Goal: Complete application form

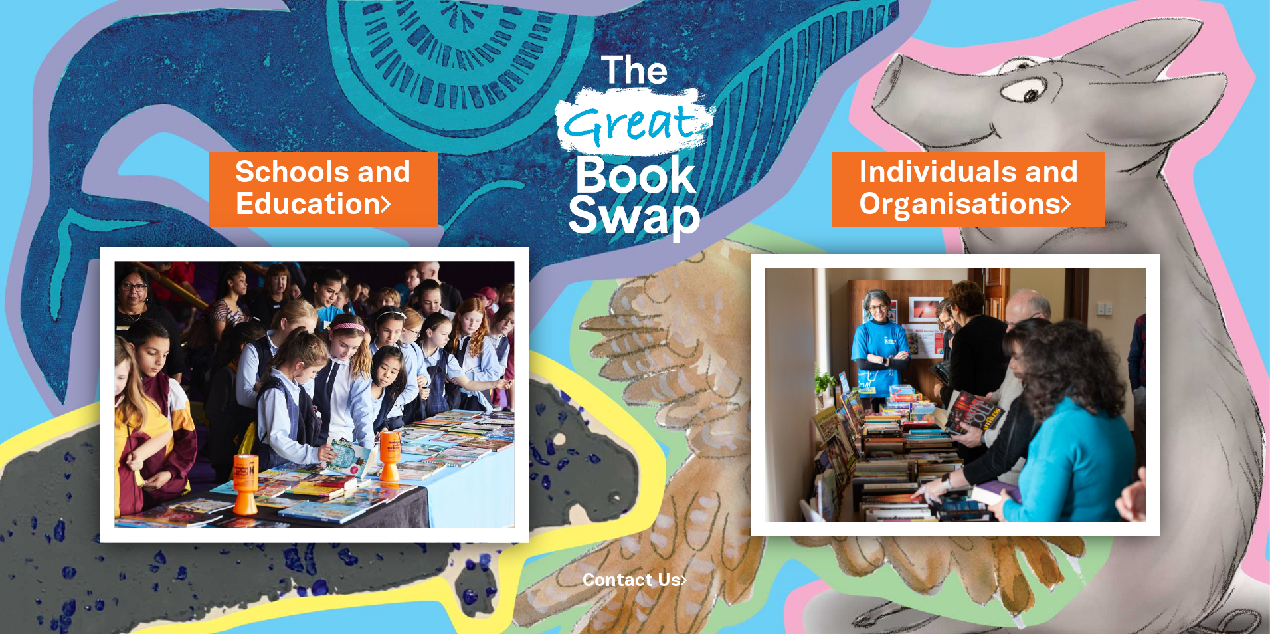
click at [327, 343] on img at bounding box center [314, 394] width 429 height 296
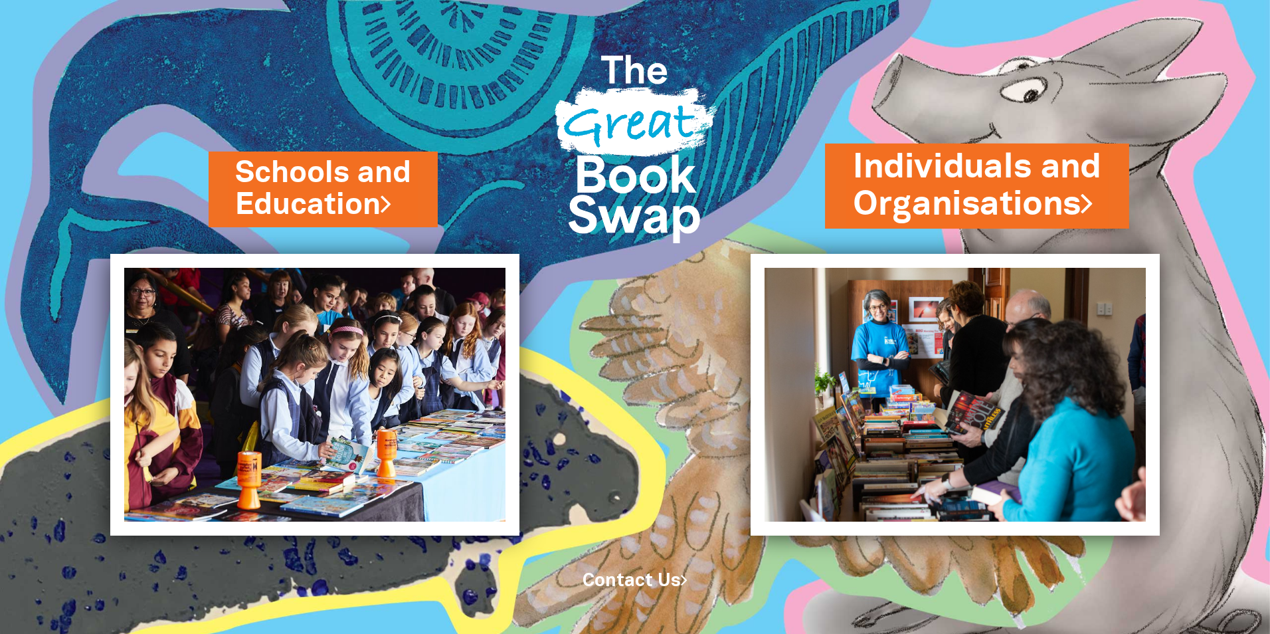
click at [938, 194] on link "Individuals and Organisations" at bounding box center [977, 186] width 248 height 84
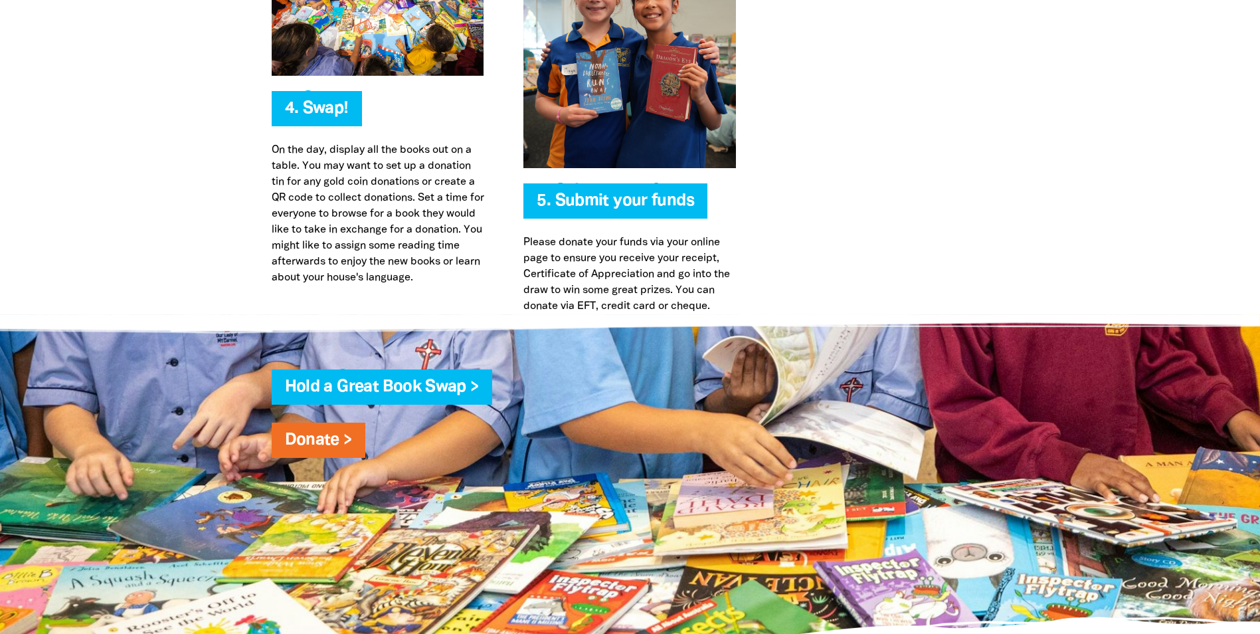
scroll to position [3321, 0]
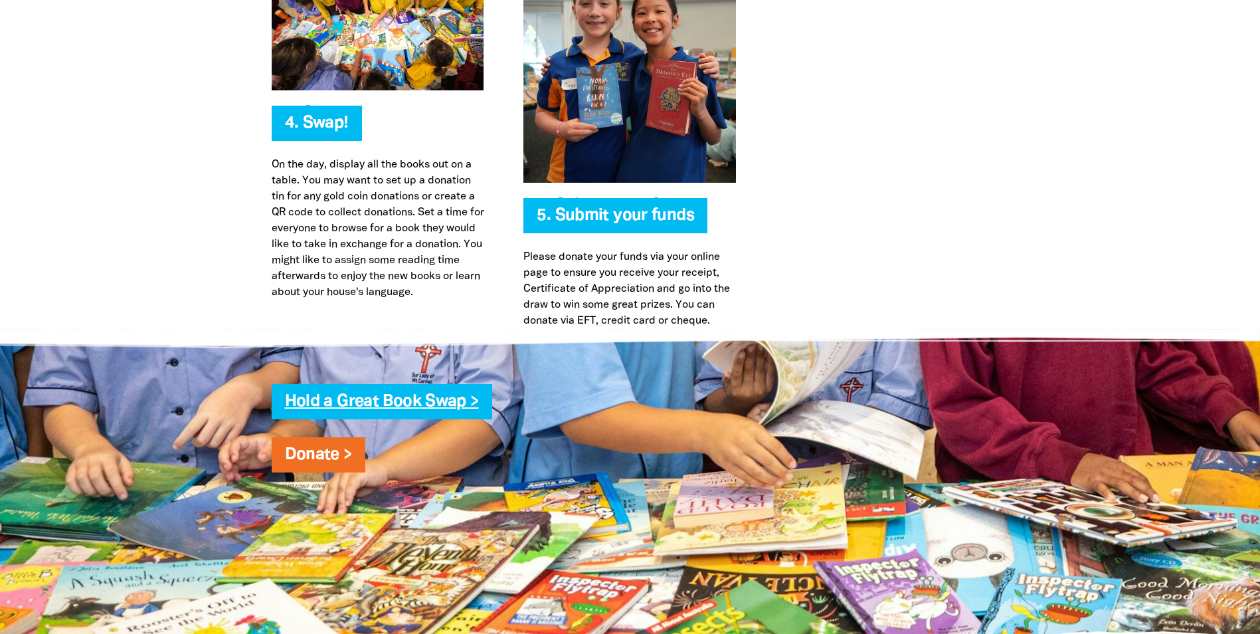
click at [319, 408] on link "Hold a Great Book Swap >" at bounding box center [382, 401] width 194 height 15
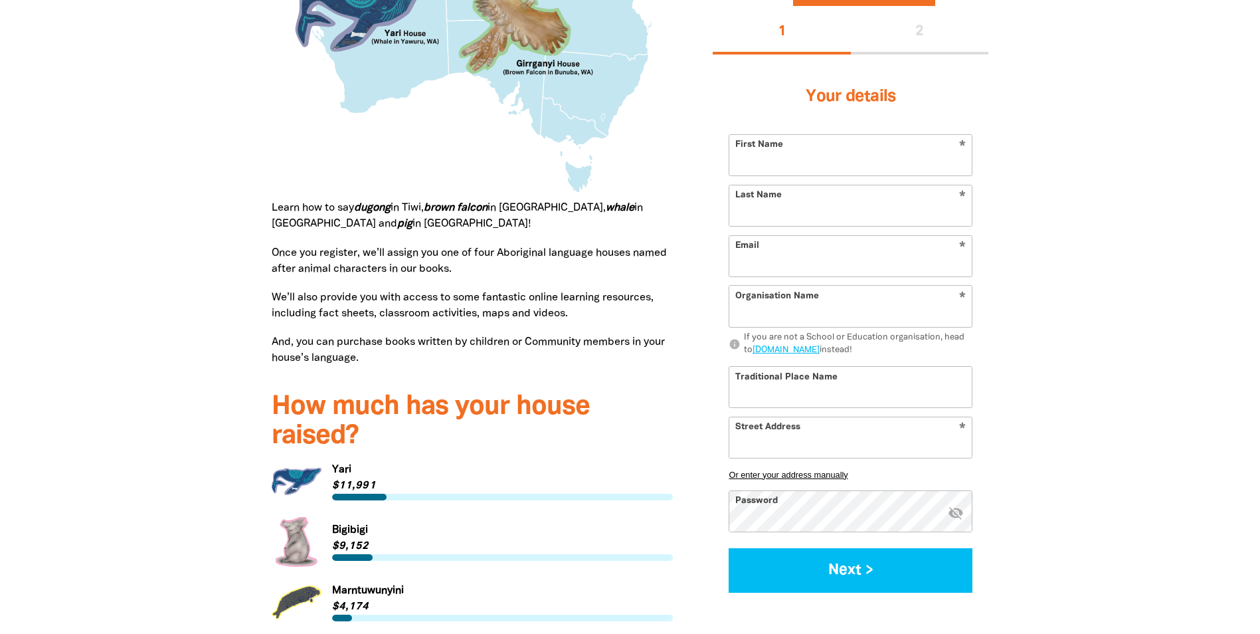
scroll to position [1461, 0]
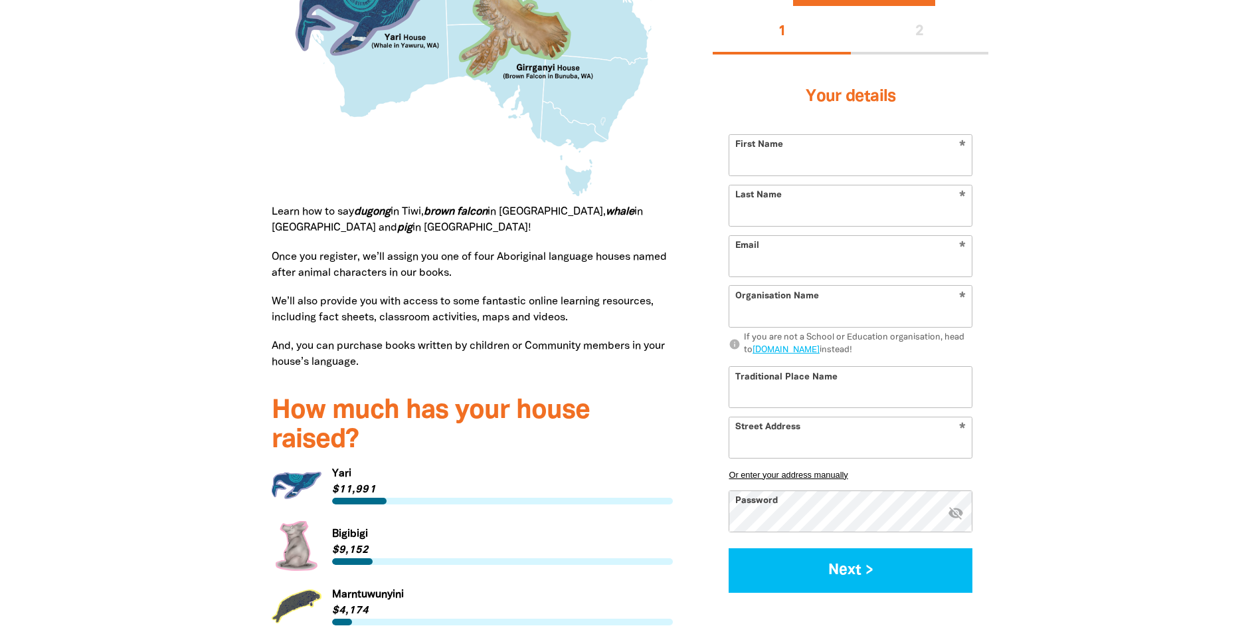
click at [799, 151] on input "First Name" at bounding box center [850, 155] width 242 height 41
type input "Erin"
type input "Stubbs"
type input "erinstubbs.hrk@gmail.com"
type input "Home Road Kindergarten"
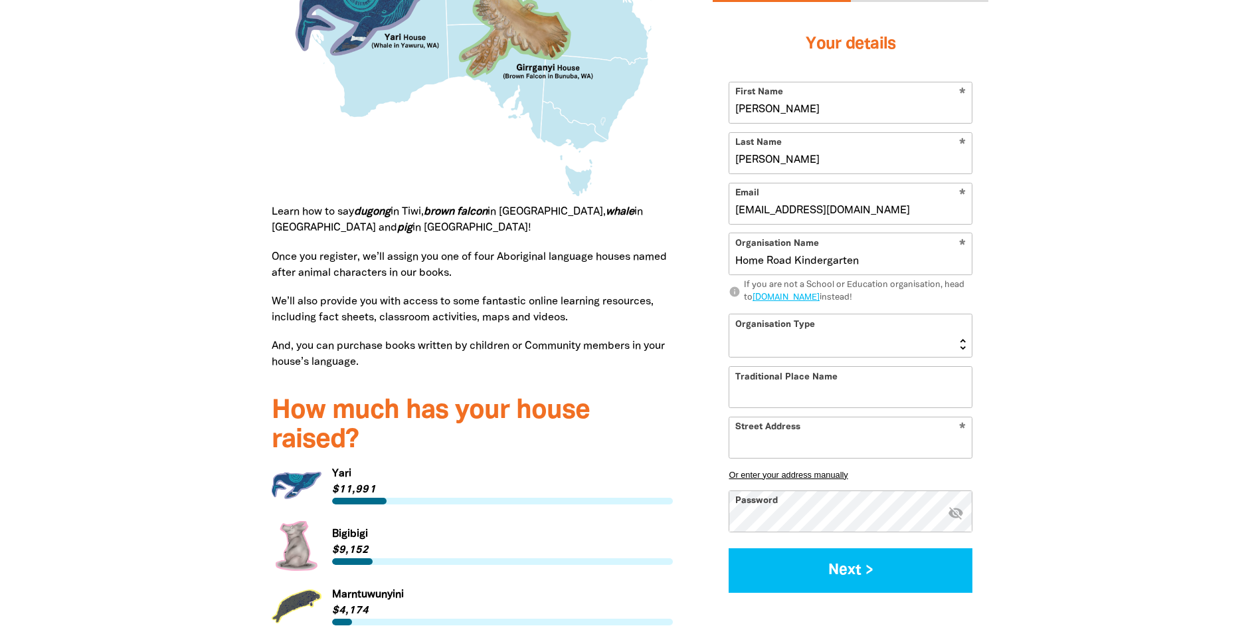
type input "Carly"
click at [844, 339] on select "Early Learning Primary School High School K-12 University or TAFE Community Lib…" at bounding box center [850, 334] width 242 height 43
select select "early-learning"
click at [729, 313] on select "Early Learning Primary School High School K-12 University or TAFE Community Lib…" at bounding box center [850, 334] width 242 height 43
click at [784, 389] on input "Traditional Place Name" at bounding box center [850, 386] width 242 height 41
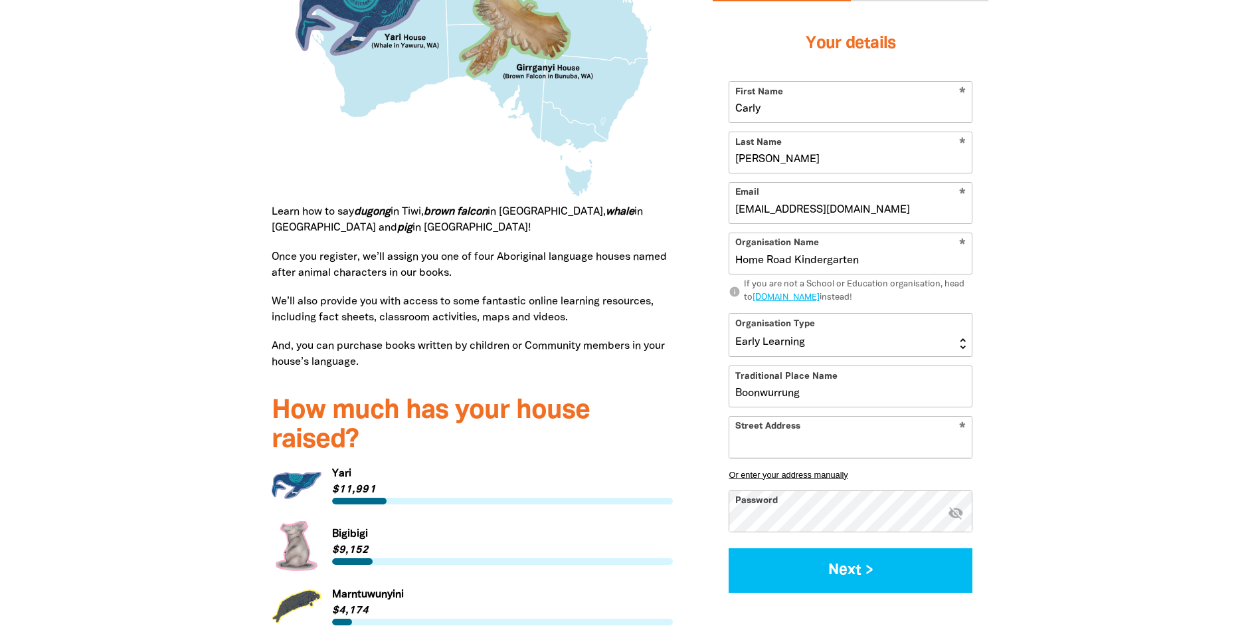
type input "Boonwurrung"
click at [797, 438] on input "Street Address" at bounding box center [850, 436] width 242 height 41
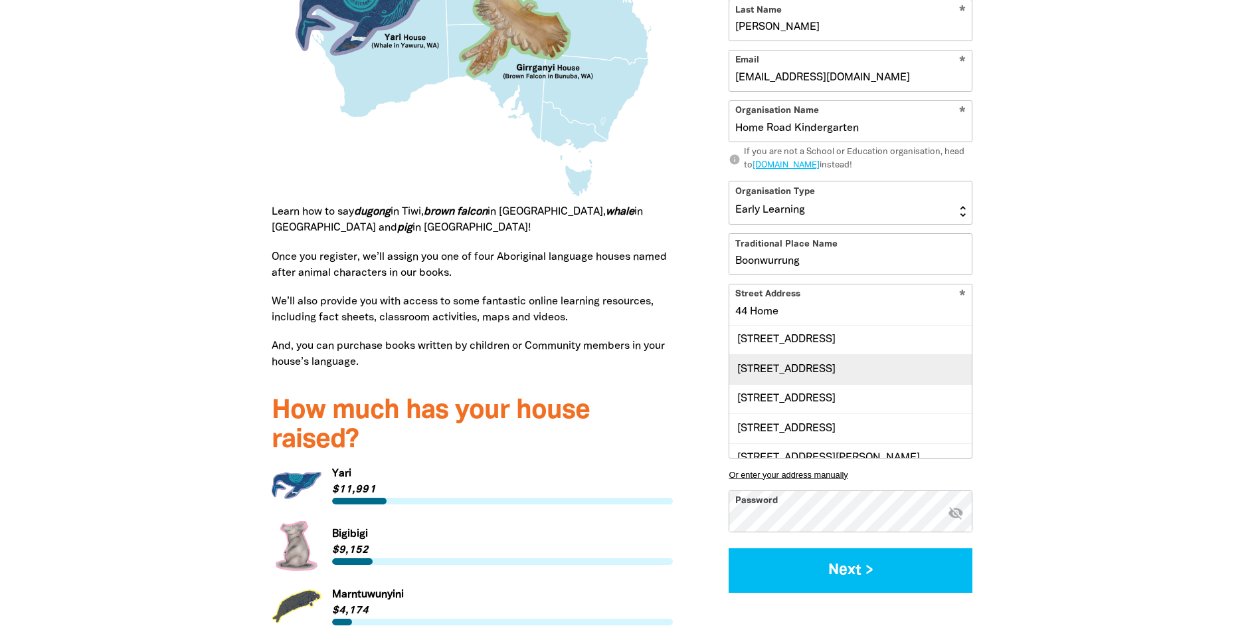
click at [799, 383] on div "44 Home Road, NEWPORT VIC 3015" at bounding box center [850, 368] width 242 height 29
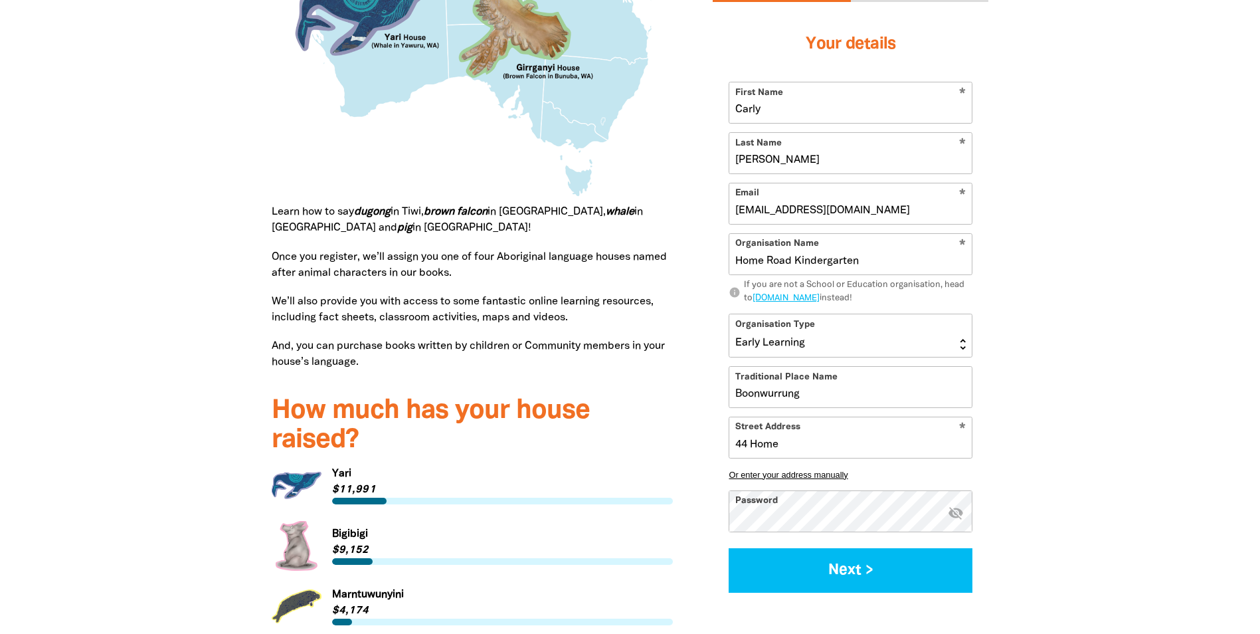
type input "44 Home Road, NEWPORT VIC 3015"
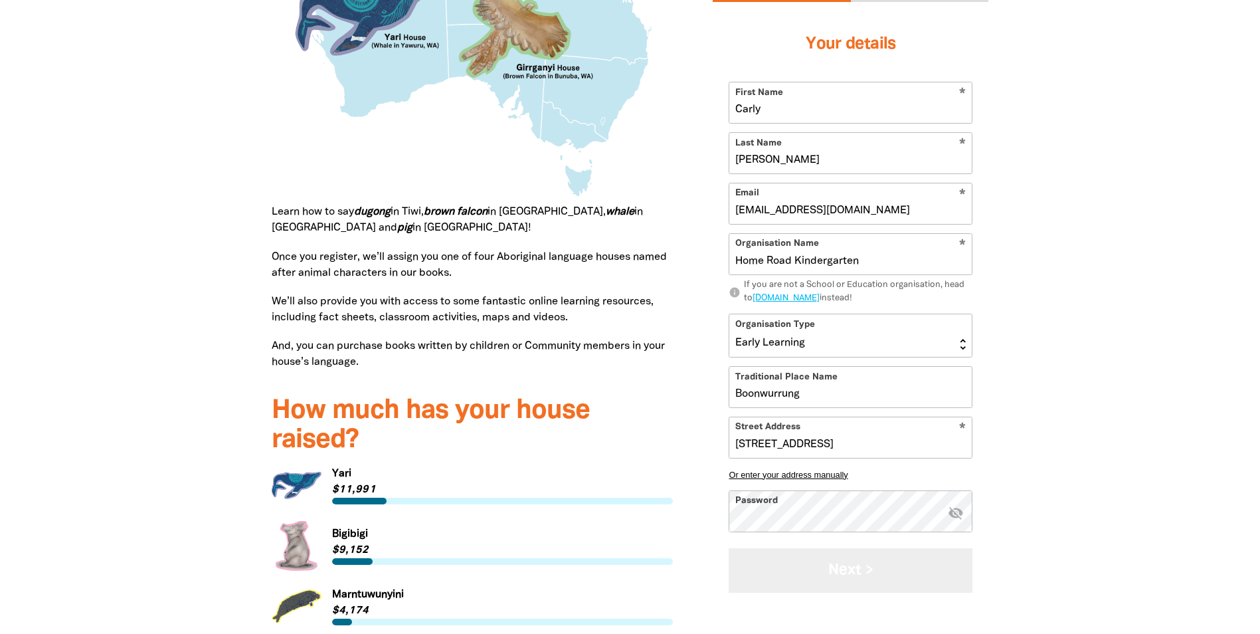
click at [813, 584] on button "Next >" at bounding box center [851, 570] width 244 height 44
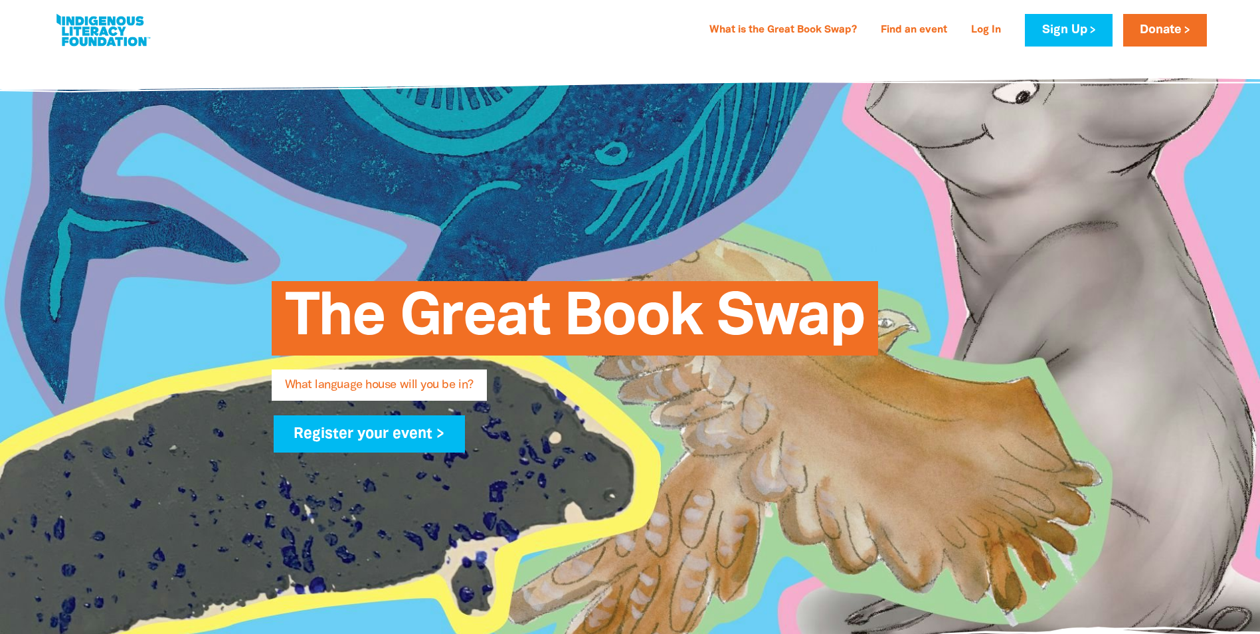
scroll to position [0, 0]
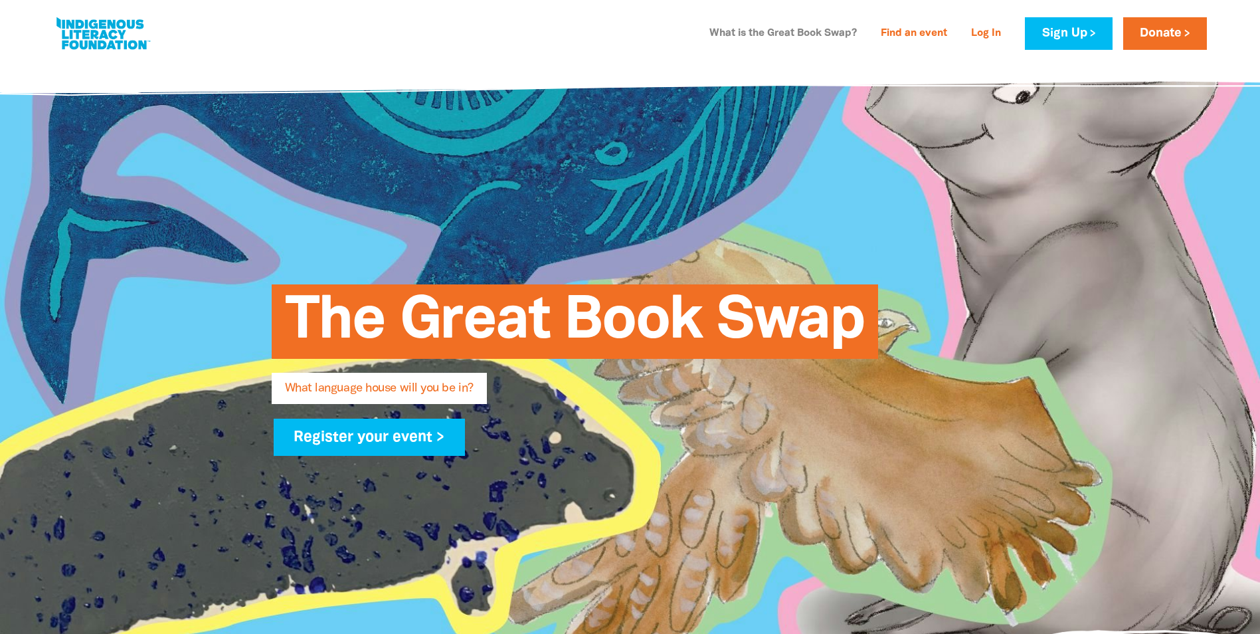
click at [754, 32] on link "What is the Great Book Swap?" at bounding box center [782, 33] width 163 height 21
click at [897, 31] on link "Find an event" at bounding box center [914, 33] width 82 height 21
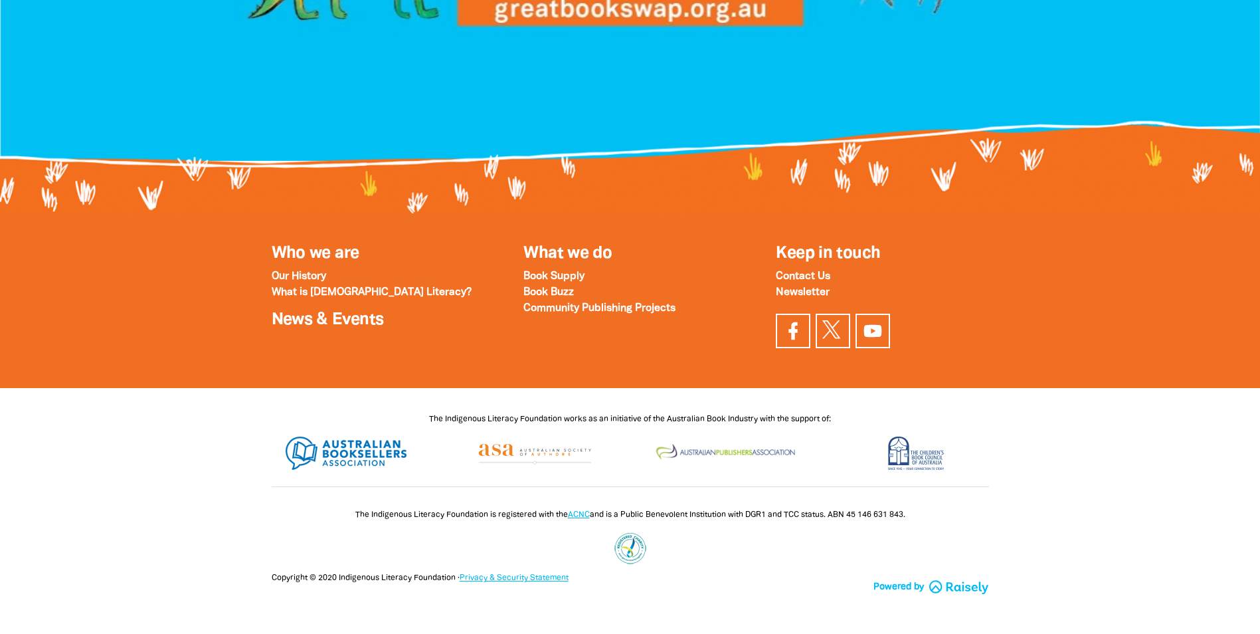
scroll to position [1280, 0]
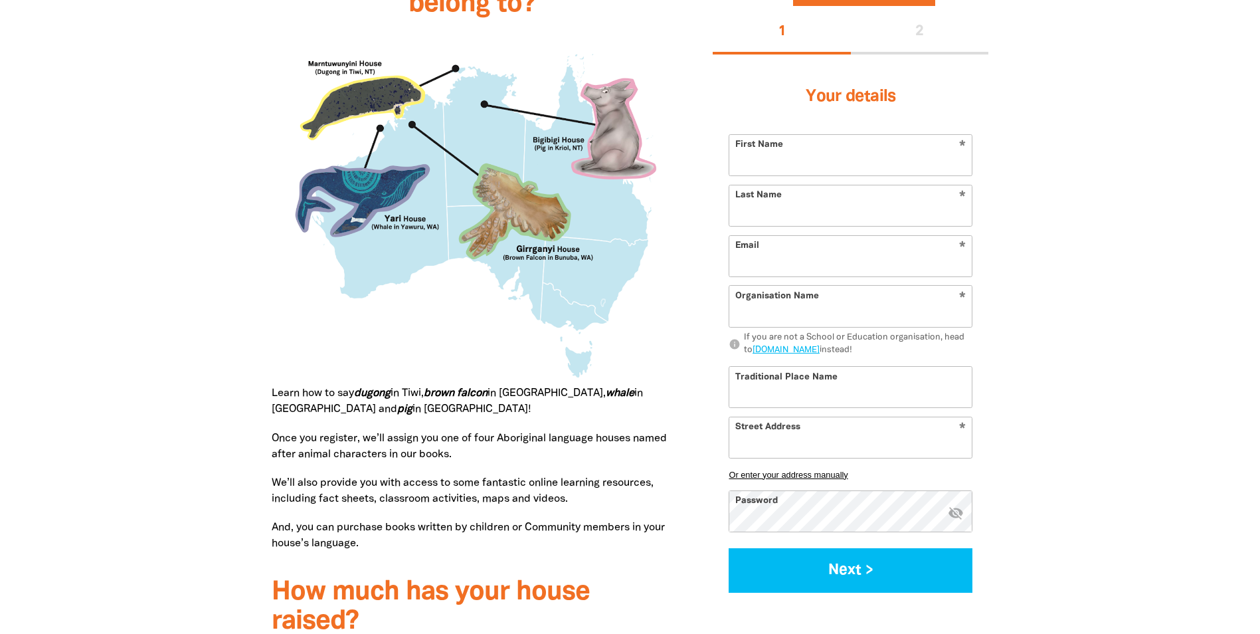
scroll to position [707, 0]
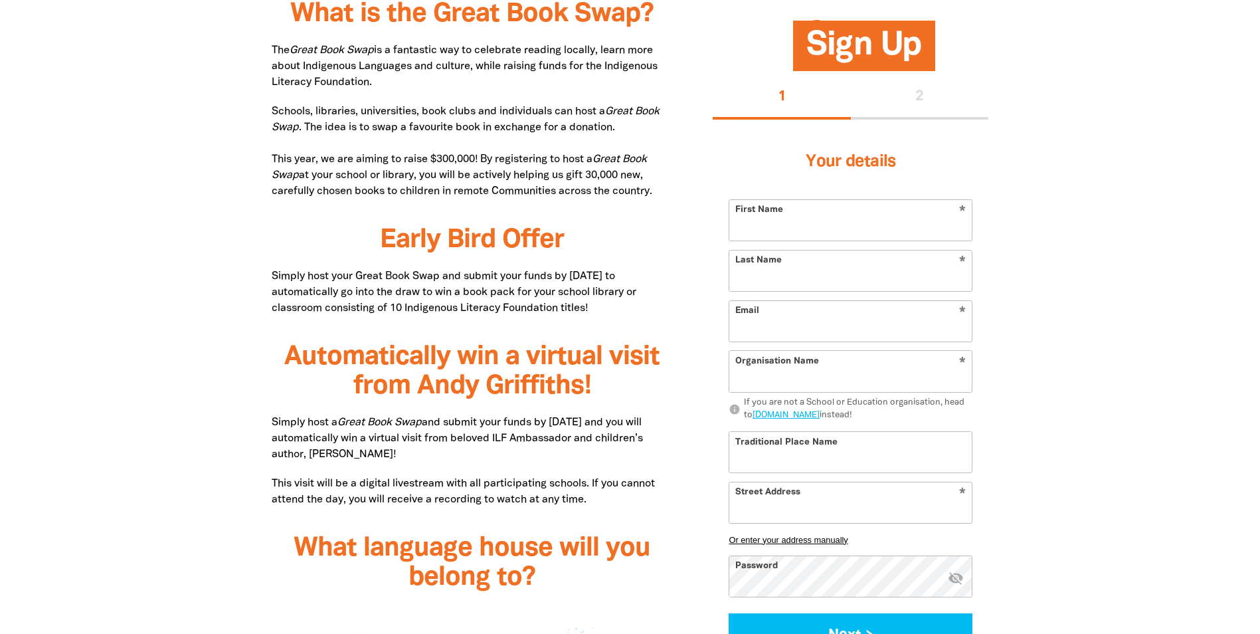
type input "44 Home Road, NEWPORT VIC 3015"
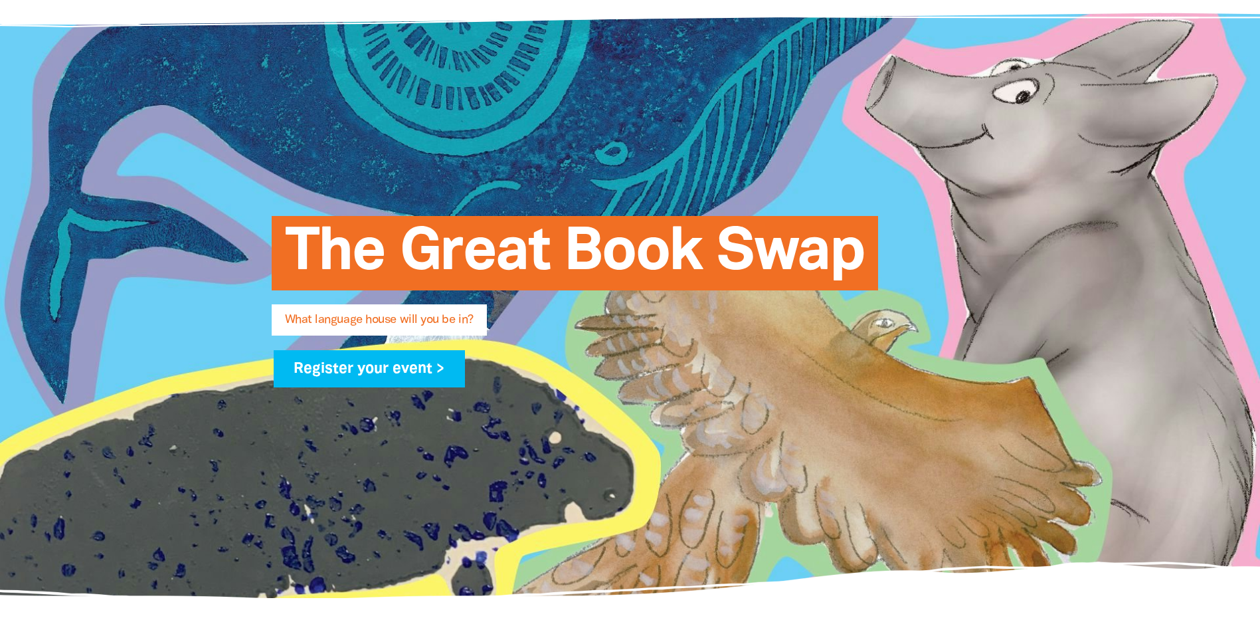
scroll to position [66, 0]
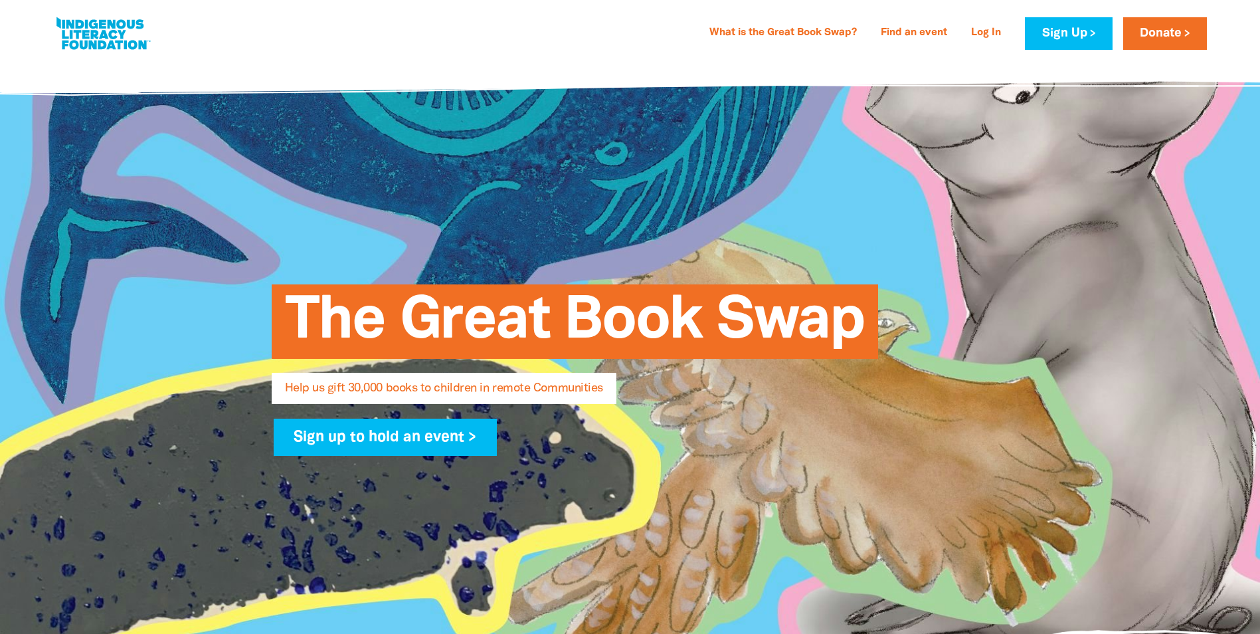
select select "AU"
click at [67, 23] on link at bounding box center [103, 33] width 100 height 41
